Goal: Task Accomplishment & Management: Complete application form

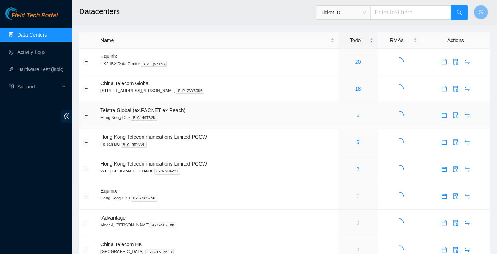
click at [357, 117] on link "6" at bounding box center [358, 116] width 3 height 6
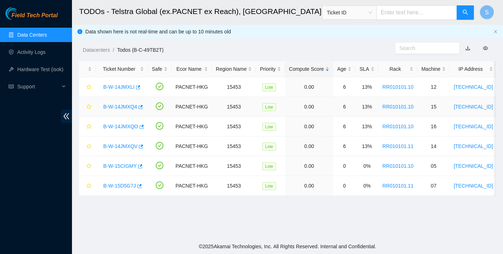
click at [121, 104] on link "B-W-14JMXQ4" at bounding box center [120, 107] width 34 height 6
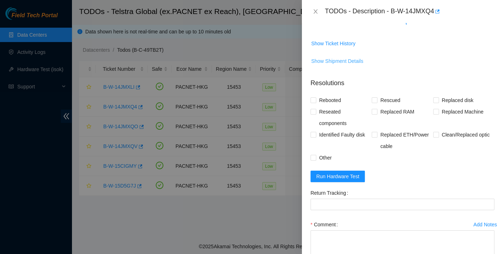
scroll to position [173, 0]
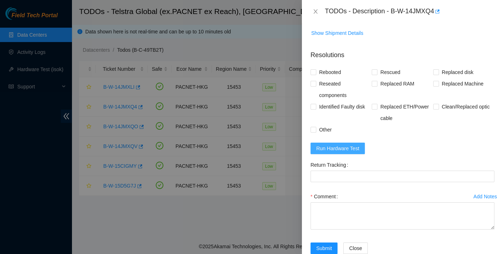
click at [344, 143] on button "Run Hardware Test" at bounding box center [338, 149] width 55 height 12
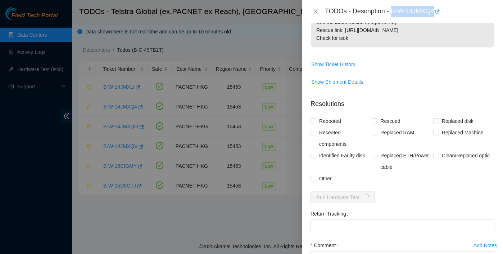
scroll to position [222, 0]
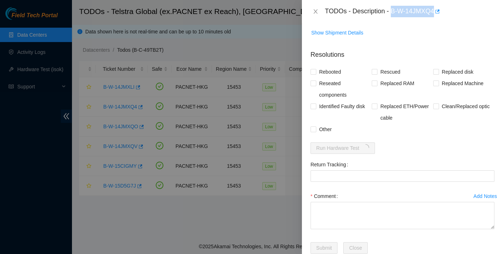
drag, startPoint x: 391, startPoint y: 12, endPoint x: 434, endPoint y: 19, distance: 43.1
click at [434, 19] on div "TODOs - Description - B-W-14JMXQ4" at bounding box center [402, 11] width 201 height 23
copy div "B-W-14JMXQ4"
click at [325, 78] on span "Reseated components" at bounding box center [343, 89] width 55 height 23
click at [316, 81] on input "Reseated components" at bounding box center [313, 83] width 5 height 5
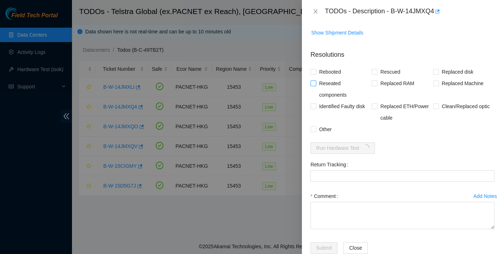
checkbox input "true"
click at [324, 49] on form "Resolutions Rebooted Rescued Replaced disk Reseated components Replaced RAM Rep…" at bounding box center [403, 153] width 184 height 218
click at [379, 66] on span "Rescued" at bounding box center [391, 72] width 26 height 12
click at [377, 69] on input "Rescued" at bounding box center [374, 71] width 5 height 5
checkbox input "true"
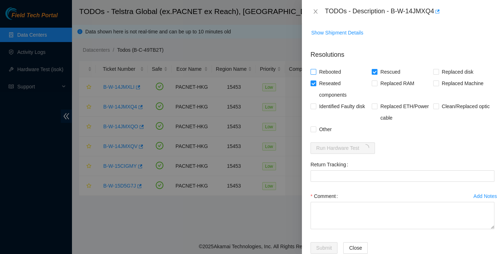
click at [315, 69] on input "Rebooted" at bounding box center [313, 71] width 5 height 5
checkbox input "true"
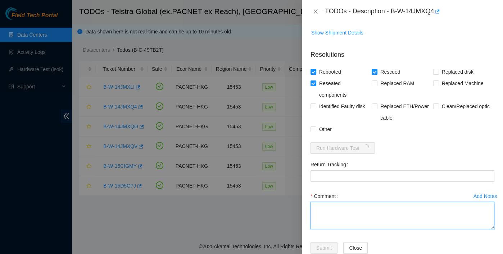
click at [337, 202] on textarea "Comment" at bounding box center [403, 215] width 184 height 27
type textarea "pass ok"
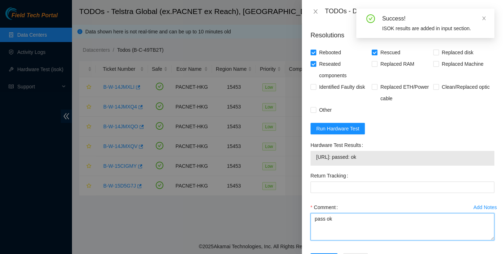
scroll to position [253, 0]
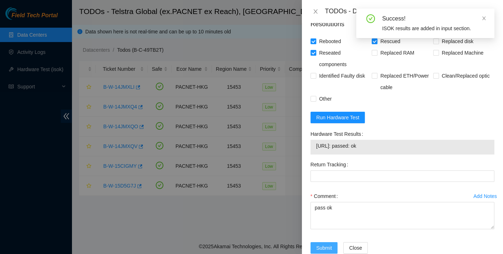
click at [331, 244] on span "Submit" at bounding box center [324, 248] width 16 height 8
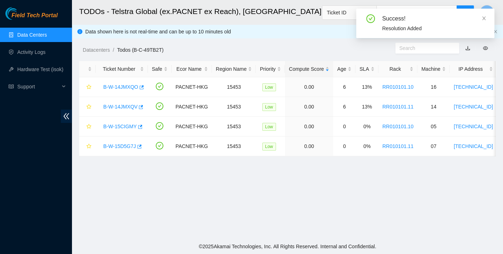
scroll to position [193, 0]
click at [122, 109] on link "B-W-14JMXQV" at bounding box center [120, 107] width 34 height 6
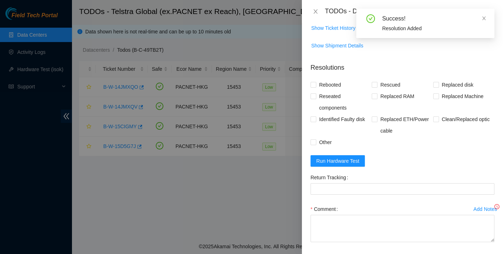
scroll to position [222, 0]
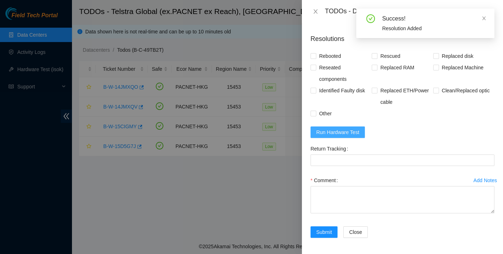
click at [330, 135] on span "Run Hardware Test" at bounding box center [337, 132] width 43 height 8
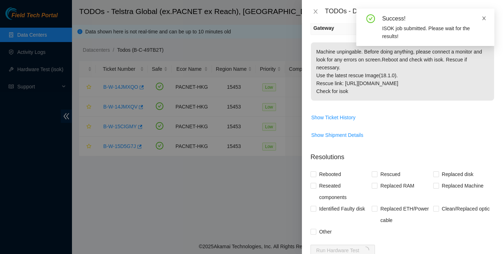
scroll to position [104, 0]
click at [482, 18] on icon "close" at bounding box center [484, 18] width 5 height 5
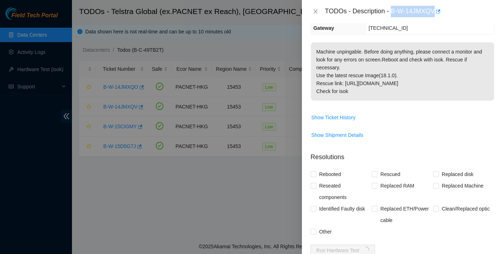
drag, startPoint x: 393, startPoint y: 11, endPoint x: 434, endPoint y: 20, distance: 42.4
click at [434, 20] on div "TODOs - Description - B-W-14JMXQV" at bounding box center [402, 11] width 201 height 23
copy div "B-W-14JMXQV"
click at [324, 80] on p "Machine unpingable. Before doing anything, please connect a monitor and look fo…" at bounding box center [402, 71] width 183 height 58
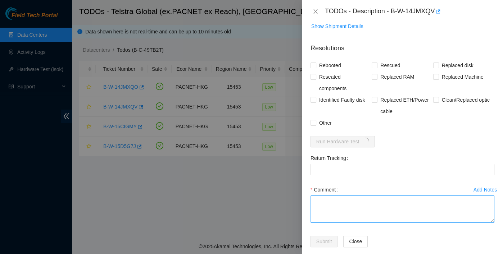
scroll to position [222, 0]
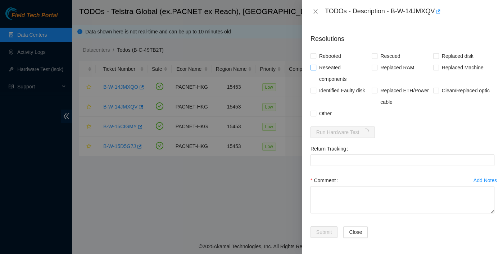
click at [328, 67] on span "Reseated components" at bounding box center [343, 73] width 55 height 23
click at [316, 67] on input "Reseated components" at bounding box center [313, 67] width 5 height 5
checkbox input "true"
click at [325, 58] on span "Rebooted" at bounding box center [330, 56] width 28 height 12
click at [316, 58] on input "Rebooted" at bounding box center [313, 55] width 5 height 5
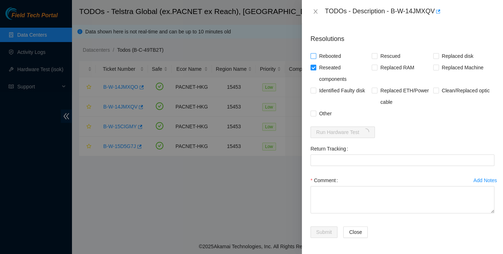
checkbox input "true"
click at [372, 57] on input "Rescued" at bounding box center [374, 55] width 5 height 5
checkbox input "true"
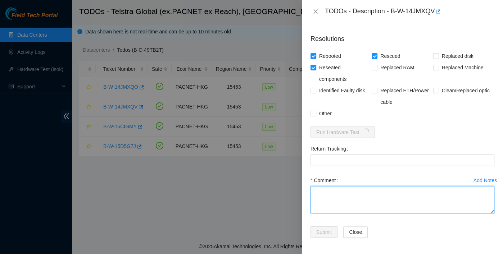
click at [385, 190] on textarea "Comment" at bounding box center [403, 199] width 184 height 27
type textarea "pass ok"
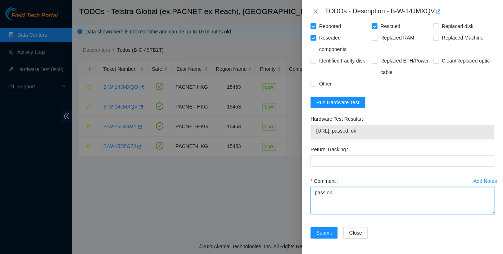
scroll to position [253, 0]
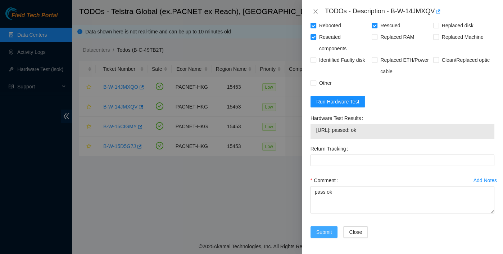
click at [321, 229] on span "Submit" at bounding box center [324, 233] width 16 height 8
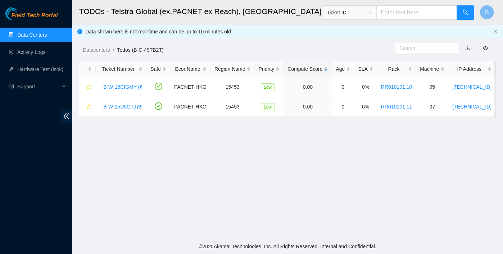
scroll to position [193, 0]
click at [46, 53] on link "Activity Logs" at bounding box center [31, 52] width 28 height 6
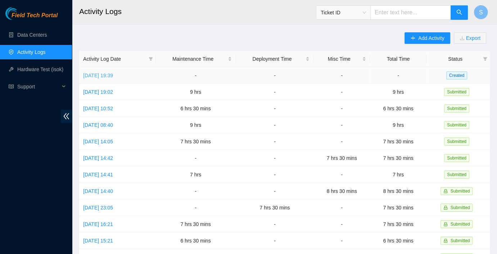
click at [113, 77] on link "[DATE] 19:39" at bounding box center [98, 76] width 30 height 6
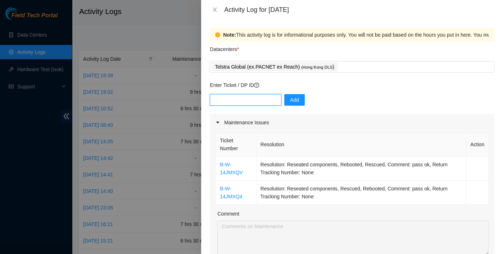
click at [230, 99] on input "text" at bounding box center [246, 100] width 72 height 12
paste input "B-W-14JMXLI"
type input "B-W-14JMXLI"
click at [290, 99] on span "Add" at bounding box center [294, 100] width 9 height 8
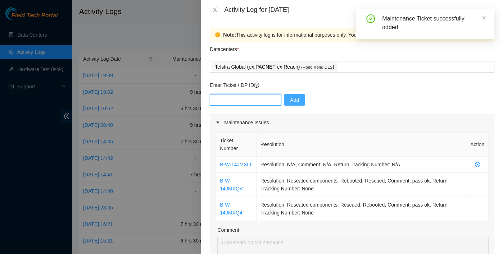
click at [226, 98] on input "text" at bounding box center [246, 100] width 72 height 12
paste input "B-W-14JMXQO"
type input "B-W-14JMXQO"
click at [290, 98] on span "Add" at bounding box center [294, 100] width 9 height 8
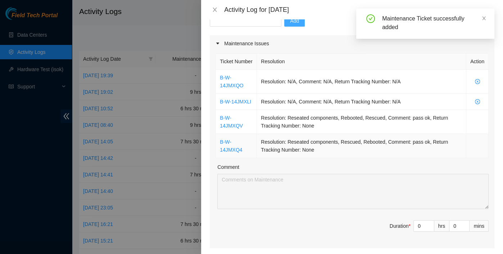
scroll to position [80, 0]
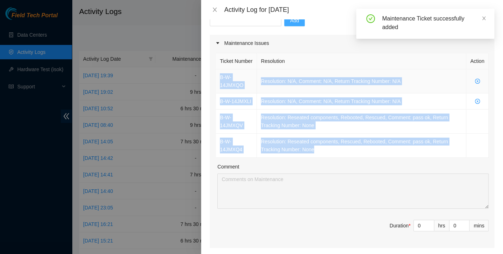
drag, startPoint x: 319, startPoint y: 161, endPoint x: 221, endPoint y: 88, distance: 122.7
click at [221, 88] on tbody "B-W-14JMXQO Resolution: N/A, Comment: N/A, Return Tracking Number: N/A B-W-14JM…" at bounding box center [352, 113] width 273 height 89
copy tbody "B-W-14JMXQO Resolution: N/A, Comment: N/A, Return Tracking Number: N/A B-W-14JM…"
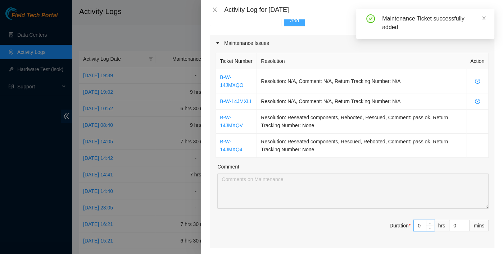
drag, startPoint x: 415, startPoint y: 235, endPoint x: 355, endPoint y: 226, distance: 61.2
click at [355, 226] on div "Ticket Number Resolution Action B-W-14JMXQO Resolution: N/A, Comment: N/A, Retu…" at bounding box center [352, 149] width 285 height 197
type input "7"
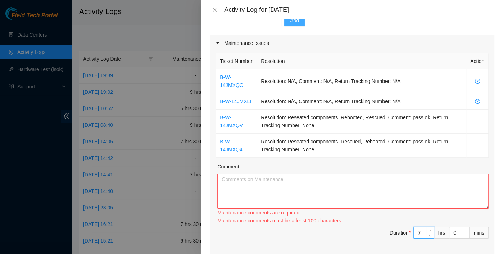
type input "0"
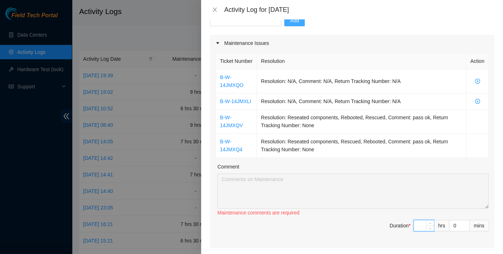
type input "6"
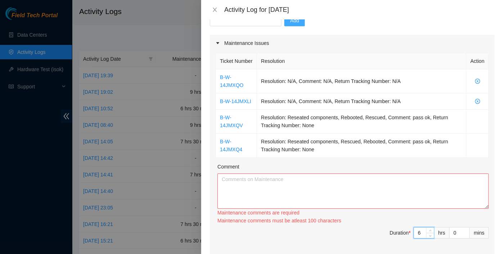
type input "6"
type input "3"
type input "39"
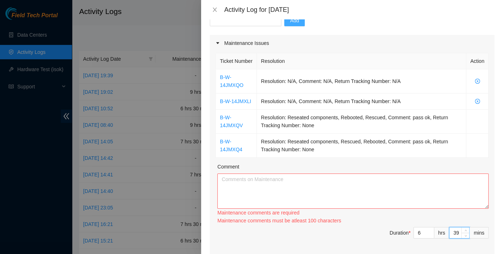
type input "3"
type input "30"
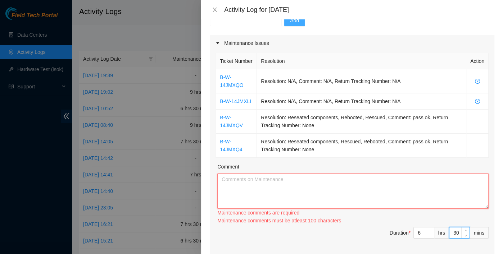
click at [241, 193] on textarea "Comment" at bounding box center [352, 191] width 271 height 35
paste textarea "B-W-14JMXQO Resolution: N/A, Comment: N/A, Return Tracking Number: N/A B-W-14JM…"
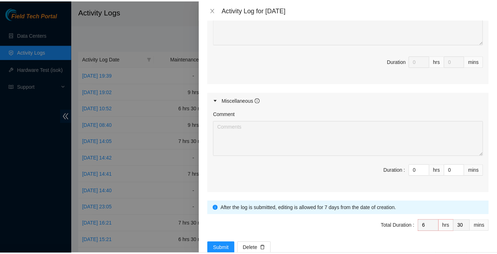
scroll to position [417, 0]
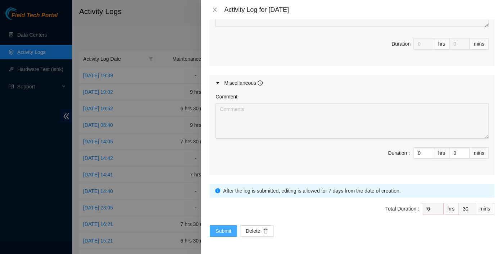
type textarea "B-W-14JMXQO Resolution: N/A, Comment: N/A, Return Tracking Number: N/A B-W-14JM…"
click at [233, 227] on button "Submit" at bounding box center [223, 232] width 27 height 12
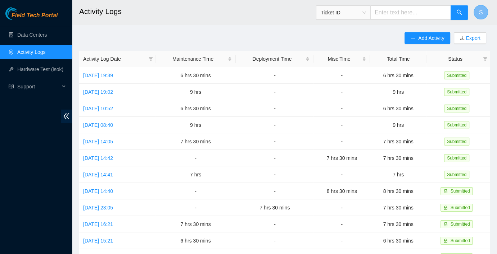
click at [479, 8] on button "S" at bounding box center [481, 12] width 14 height 14
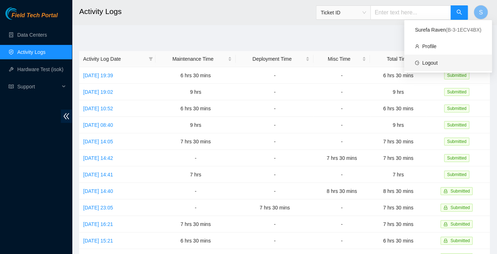
click at [438, 66] on link "Logout" at bounding box center [429, 63] width 15 height 6
